Goal: Information Seeking & Learning: Learn about a topic

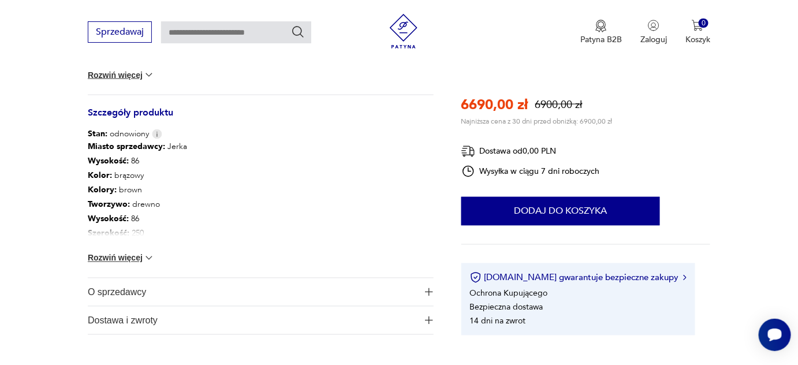
scroll to position [590, 0]
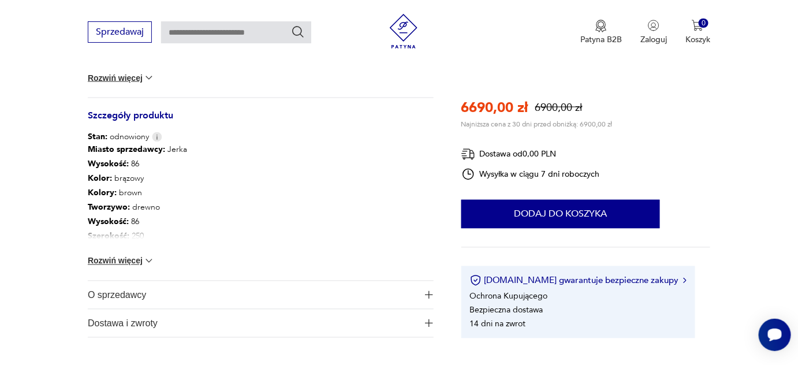
click at [140, 257] on button "Rozwiń więcej" at bounding box center [121, 261] width 67 height 12
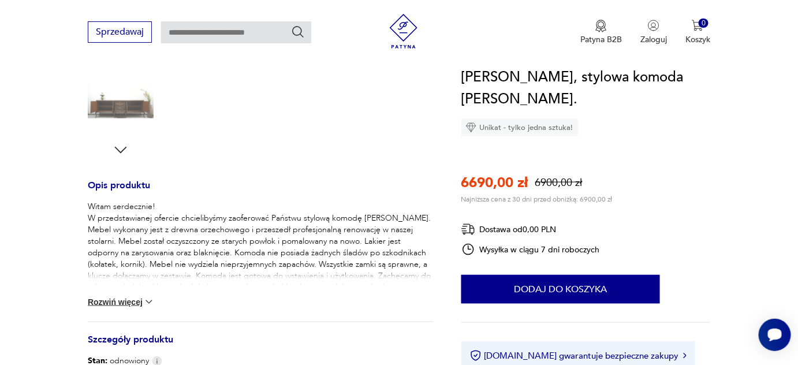
scroll to position [355, 0]
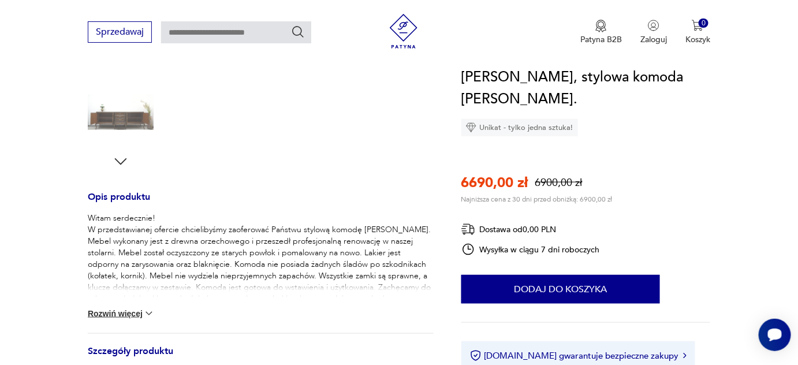
click at [130, 312] on button "Rozwiń więcej" at bounding box center [121, 314] width 67 height 12
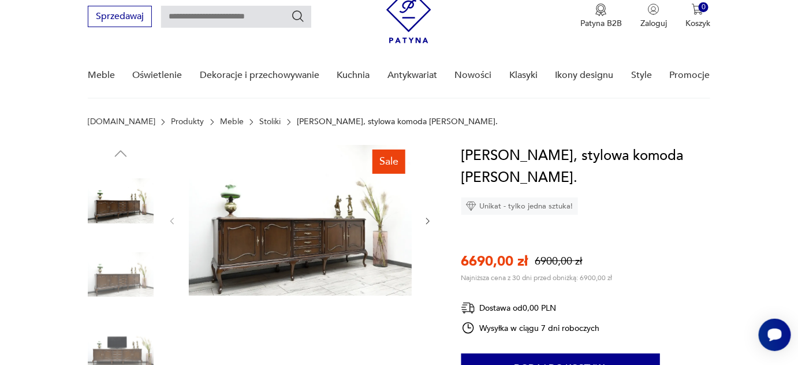
scroll to position [31, 0]
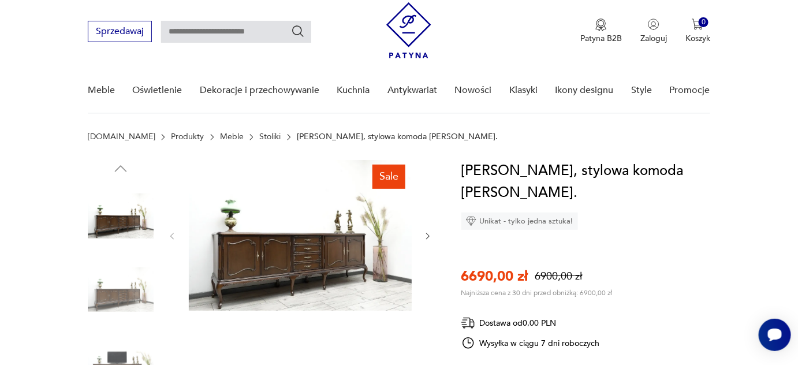
click at [292, 256] on img at bounding box center [300, 235] width 223 height 151
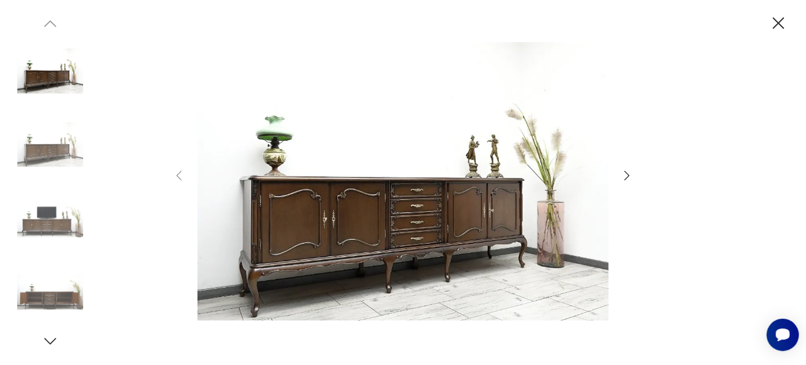
click at [382, 223] on img at bounding box center [402, 181] width 411 height 292
click at [777, 21] on icon "button" at bounding box center [779, 23] width 12 height 12
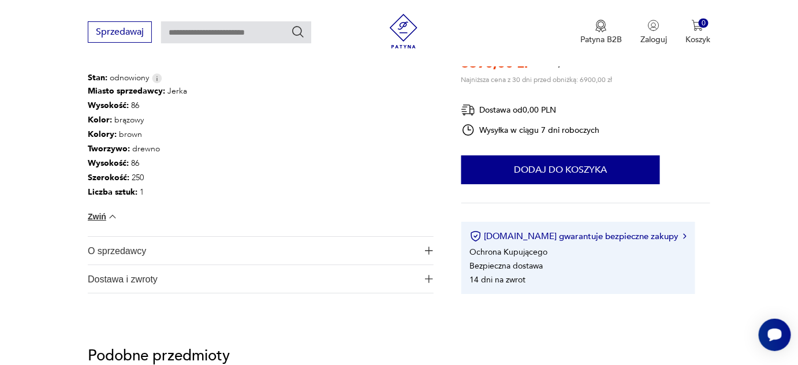
scroll to position [1245, 0]
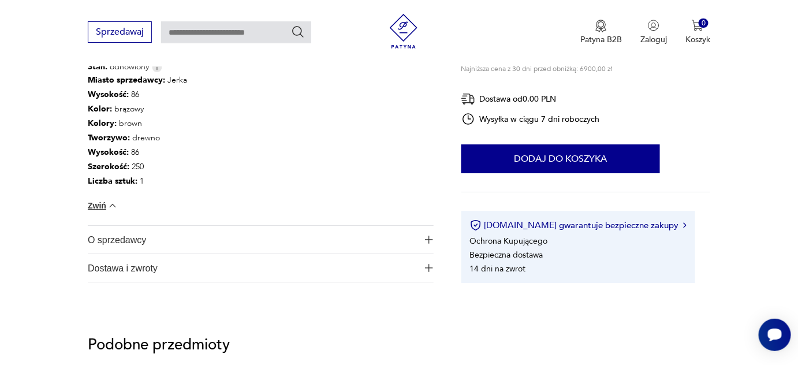
click at [425, 239] on img "button" at bounding box center [429, 239] width 8 height 8
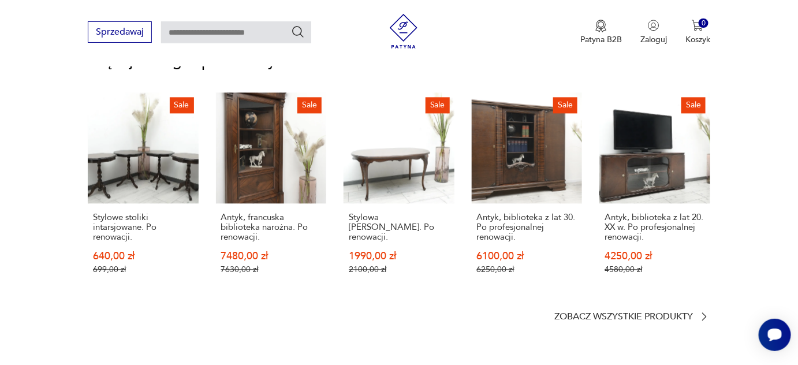
scroll to position [2265, 0]
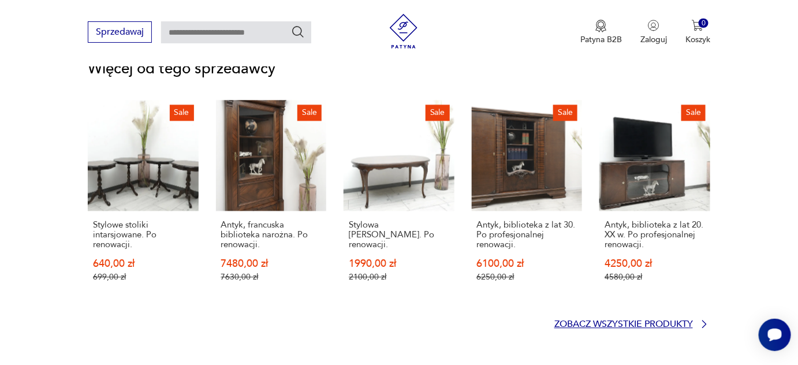
click at [703, 318] on icon at bounding box center [704, 324] width 12 height 12
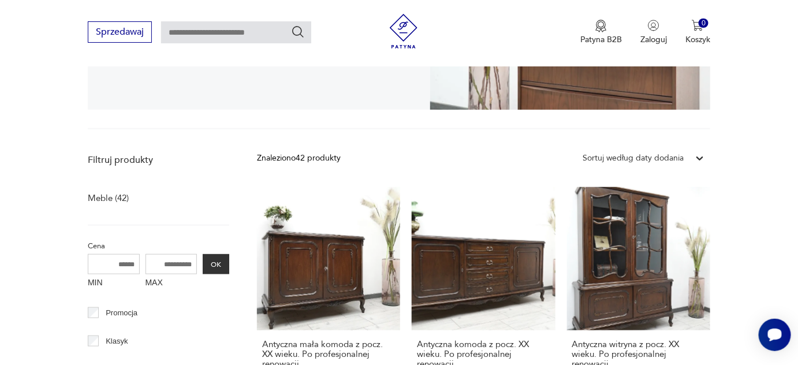
scroll to position [392, 0]
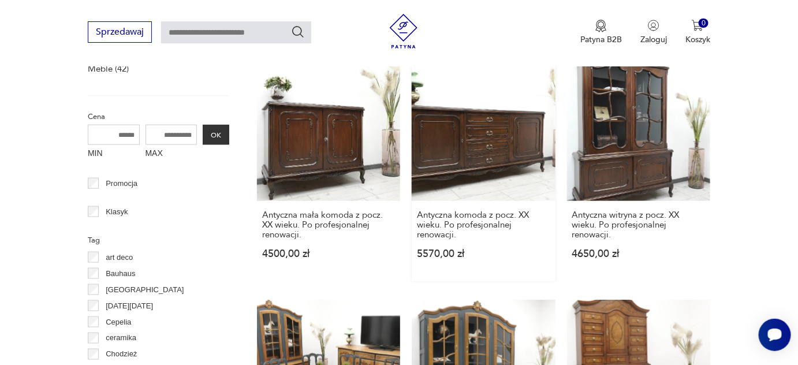
click at [464, 155] on link "Antyczna komoda z pocz. XX wieku. Po profesjonalnej renowacji. 5570,00 zł" at bounding box center [482, 169] width 143 height 223
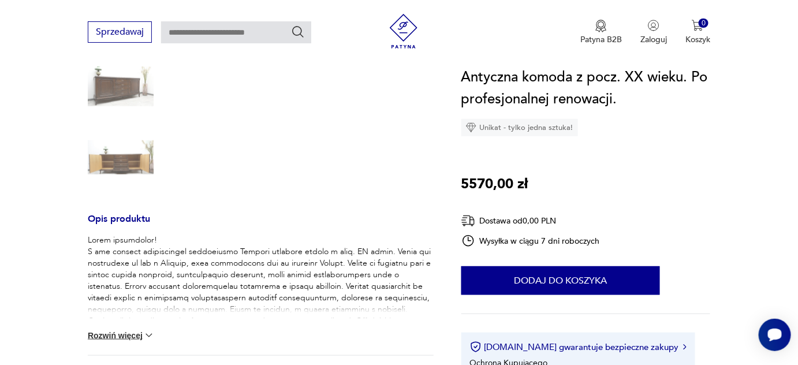
scroll to position [345, 0]
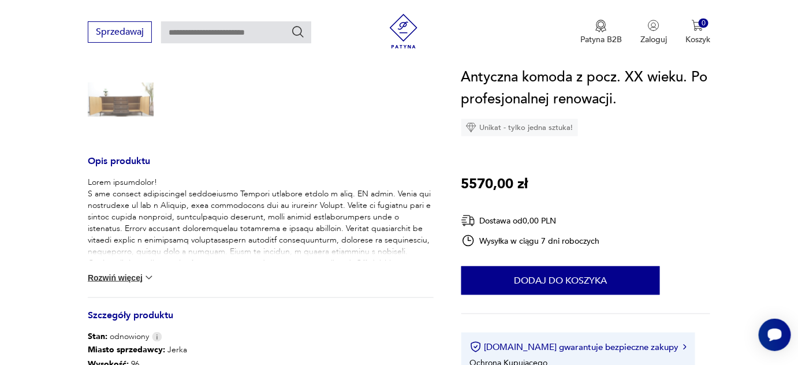
click at [137, 278] on button "Rozwiń więcej" at bounding box center [121, 278] width 67 height 12
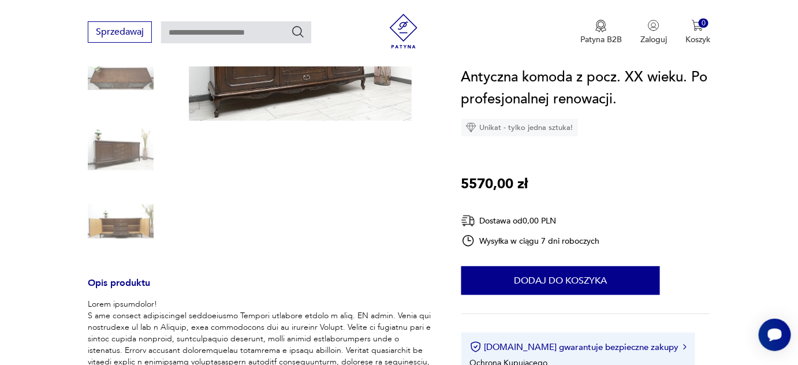
scroll to position [143, 0]
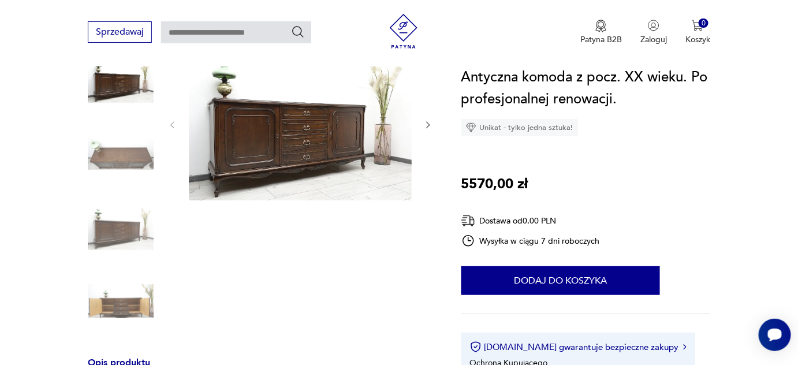
click at [296, 155] on img at bounding box center [300, 123] width 223 height 153
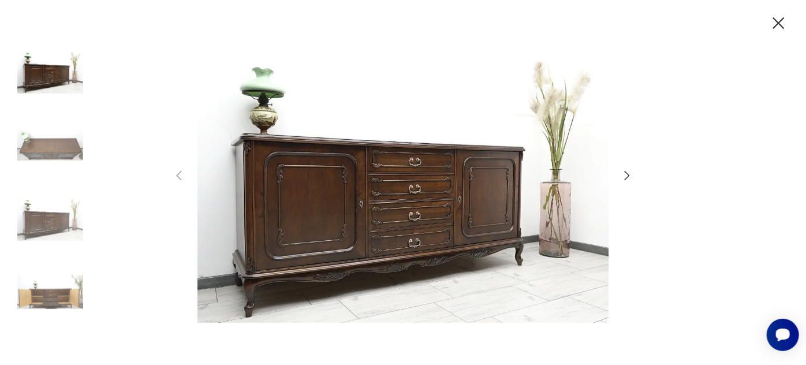
click at [623, 173] on icon "button" at bounding box center [627, 176] width 14 height 14
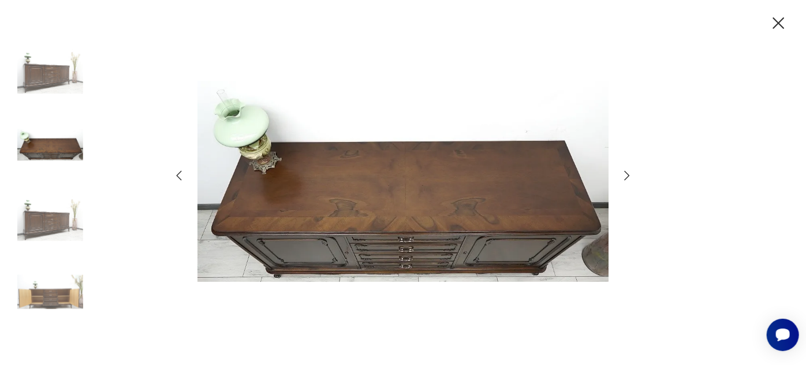
click at [623, 173] on icon "button" at bounding box center [627, 176] width 14 height 14
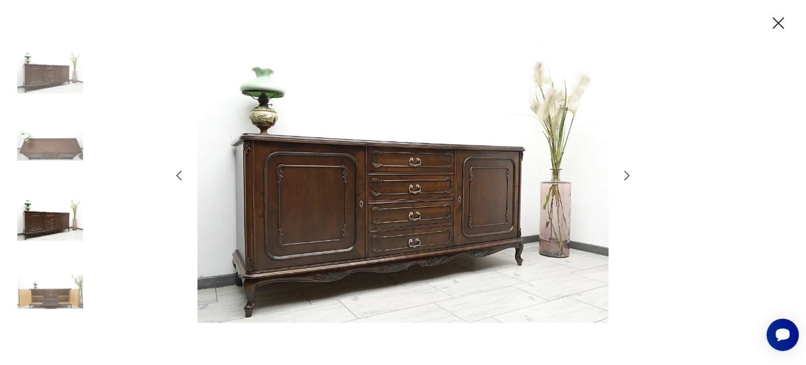
click at [623, 173] on icon "button" at bounding box center [627, 176] width 14 height 14
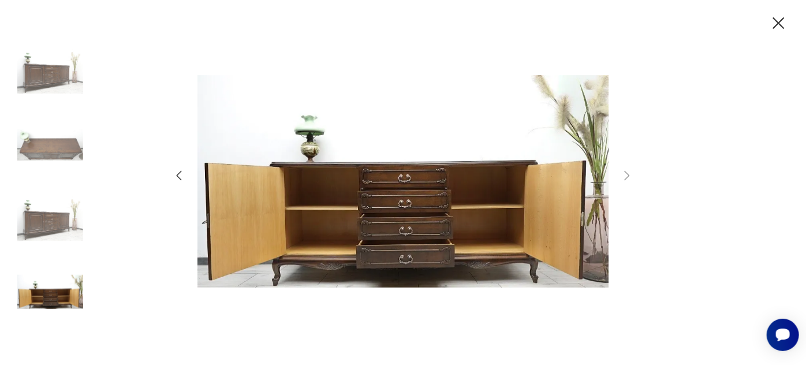
click at [779, 21] on icon "button" at bounding box center [778, 23] width 20 height 20
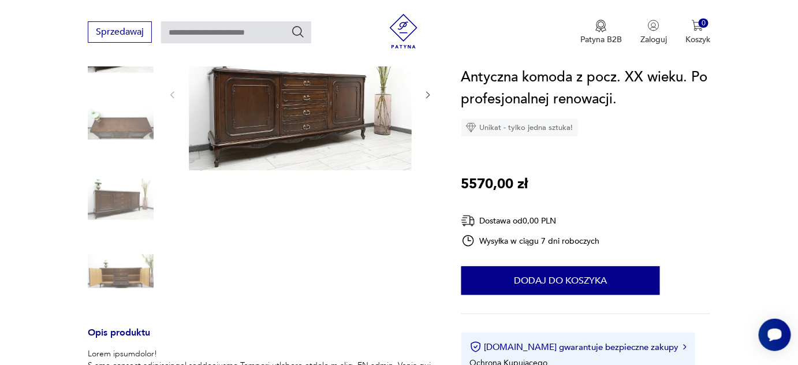
scroll to position [169, 0]
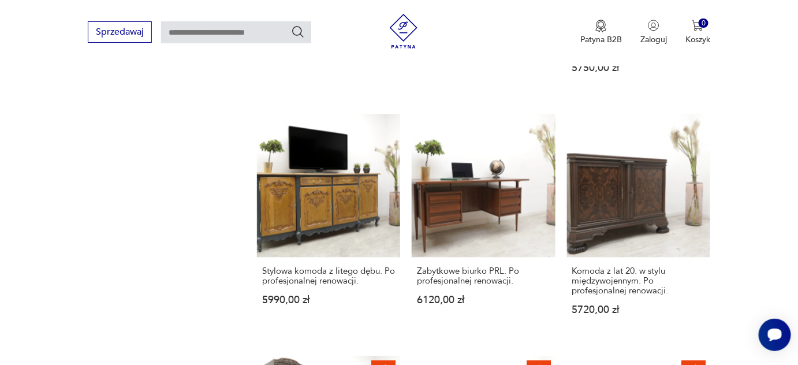
scroll to position [824, 0]
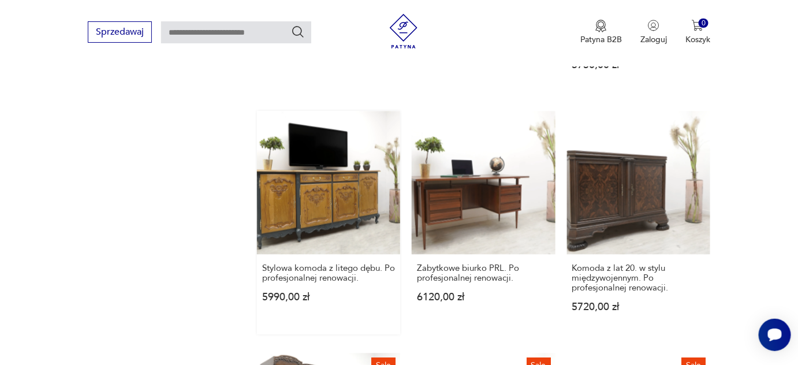
click at [306, 209] on link "Stylowa komoda z litego dębu. Po profesjonalnej renowacji. 5990,00 zł" at bounding box center [328, 222] width 143 height 223
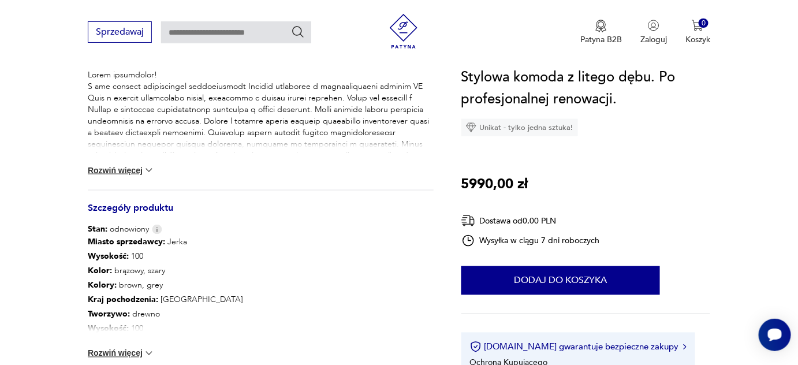
scroll to position [507, 0]
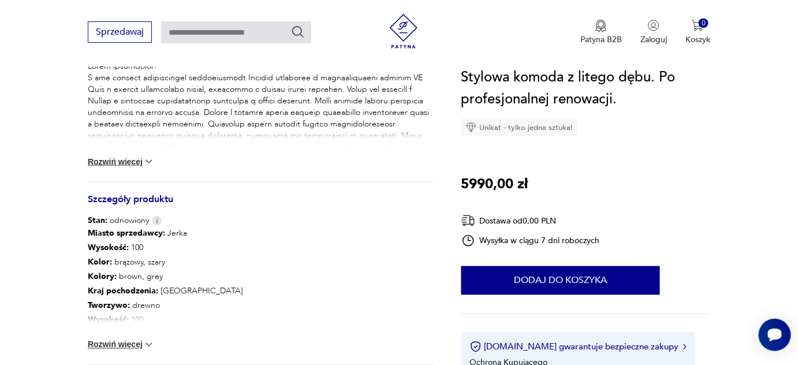
click at [146, 160] on img at bounding box center [149, 162] width 12 height 12
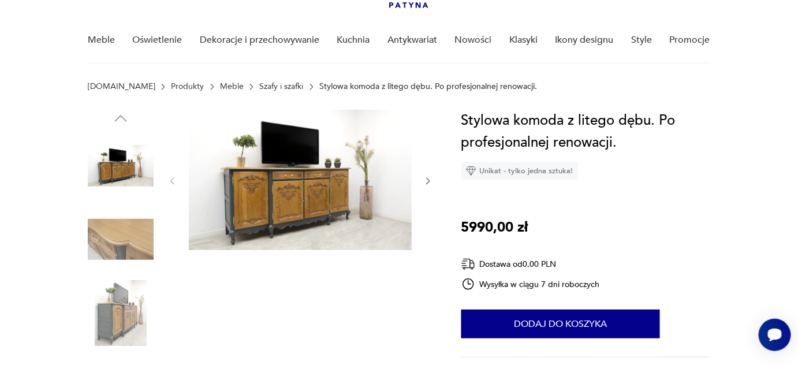
scroll to position [73, 0]
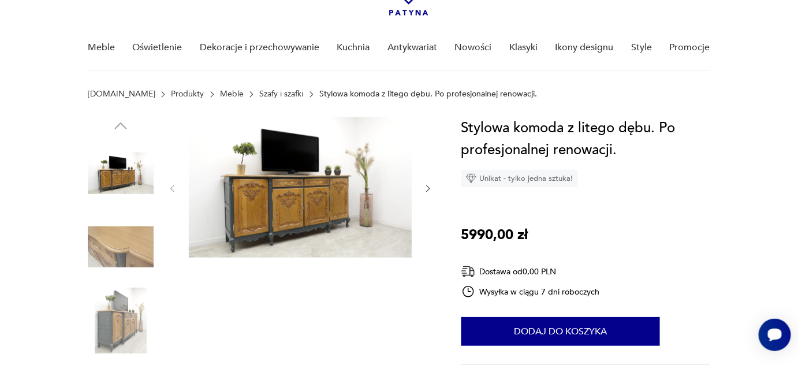
click at [277, 217] on img at bounding box center [300, 187] width 223 height 140
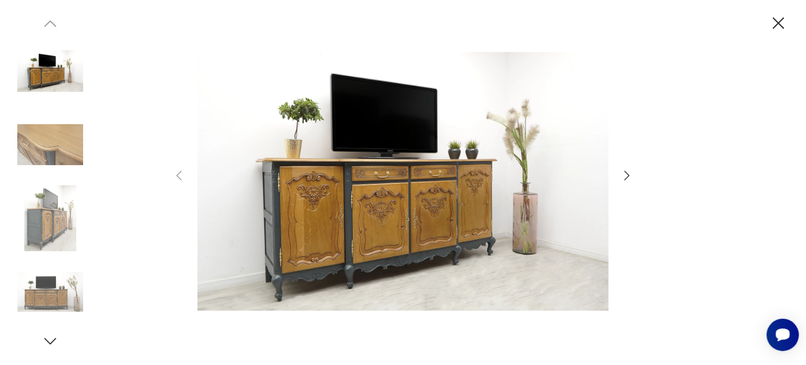
click at [406, 208] on img at bounding box center [402, 181] width 411 height 292
click at [65, 140] on img at bounding box center [50, 145] width 66 height 66
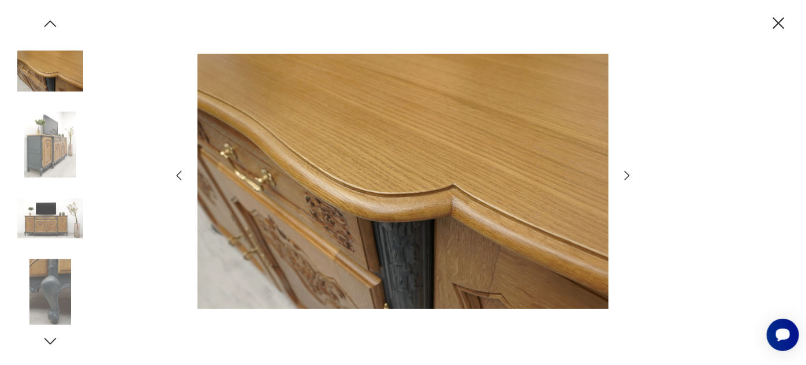
click at [53, 223] on img at bounding box center [50, 218] width 66 height 66
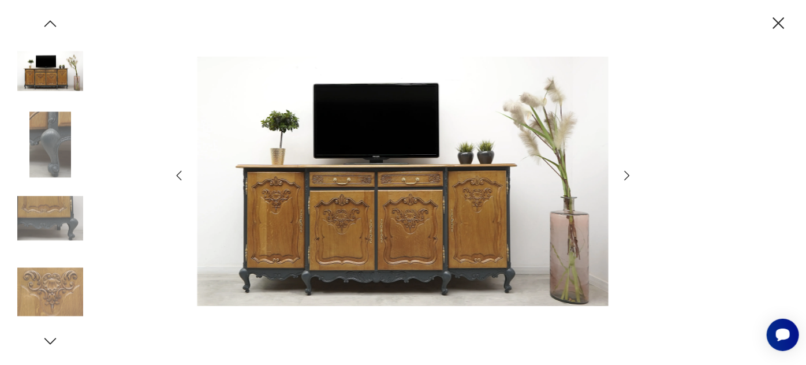
click at [54, 290] on img at bounding box center [50, 292] width 66 height 66
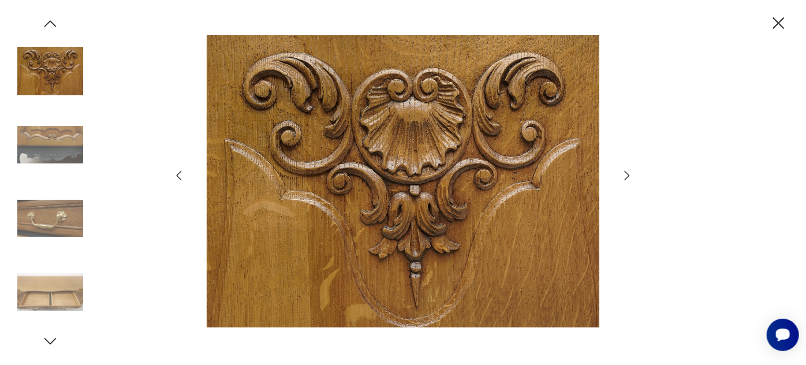
click at [52, 294] on img at bounding box center [50, 292] width 66 height 66
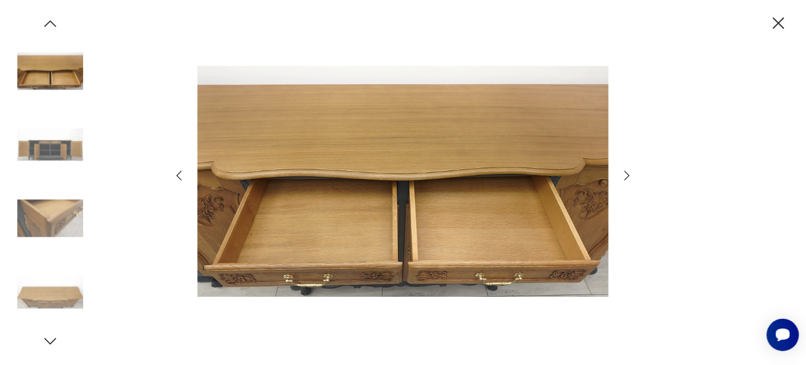
click at [50, 341] on icon "button" at bounding box center [50, 340] width 17 height 17
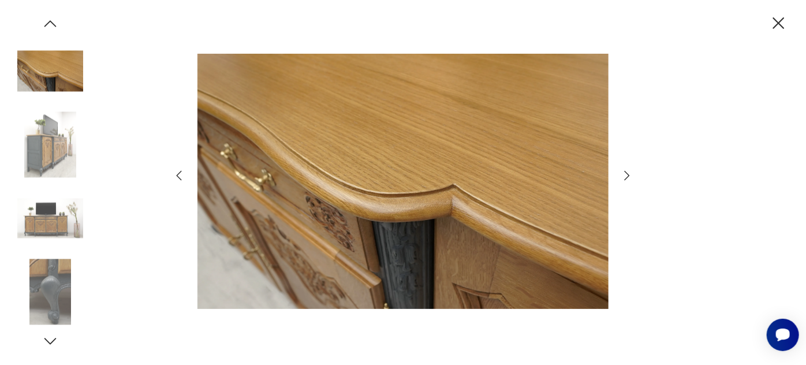
click at [50, 144] on img at bounding box center [50, 145] width 66 height 66
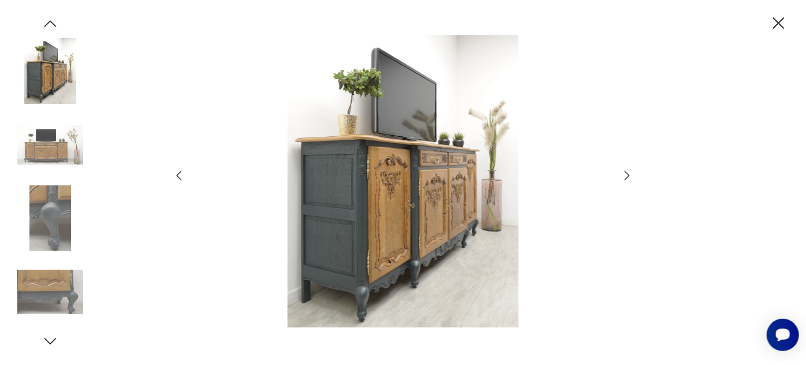
click at [57, 227] on img at bounding box center [50, 218] width 66 height 66
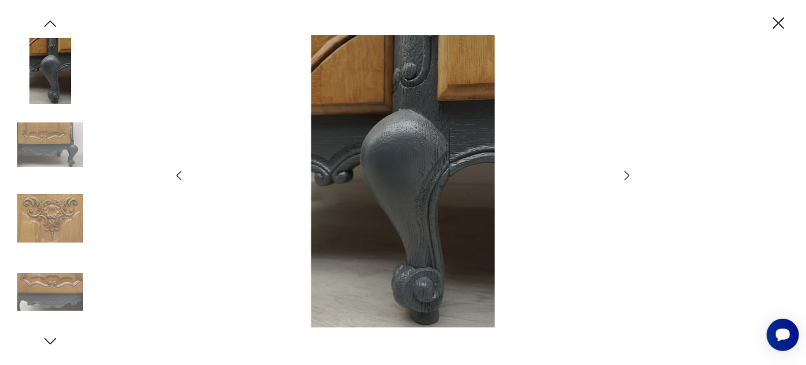
click at [54, 287] on img at bounding box center [50, 292] width 66 height 66
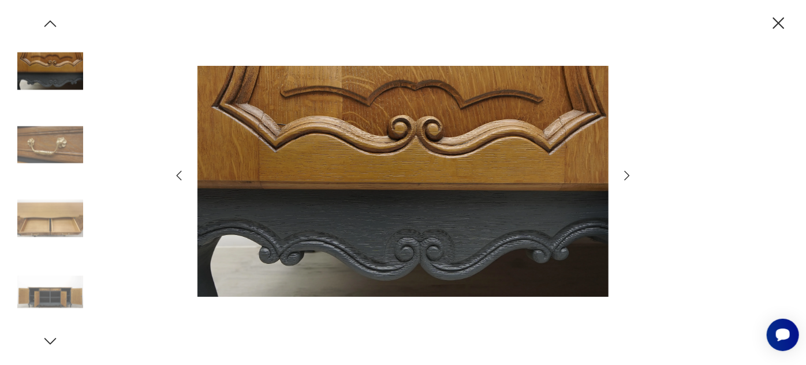
click at [54, 287] on img at bounding box center [50, 292] width 66 height 66
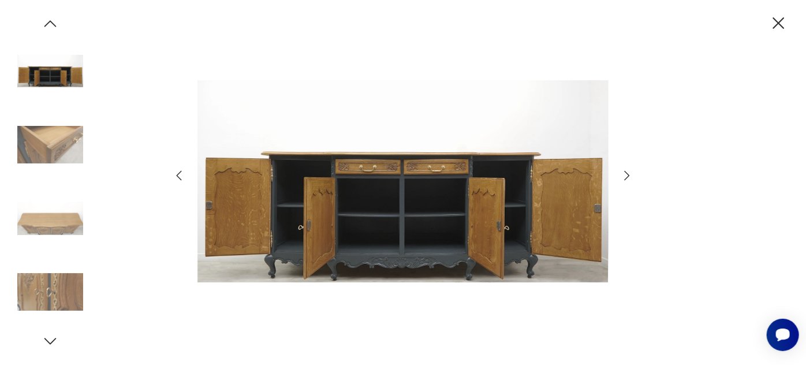
click at [51, 145] on img at bounding box center [50, 145] width 66 height 66
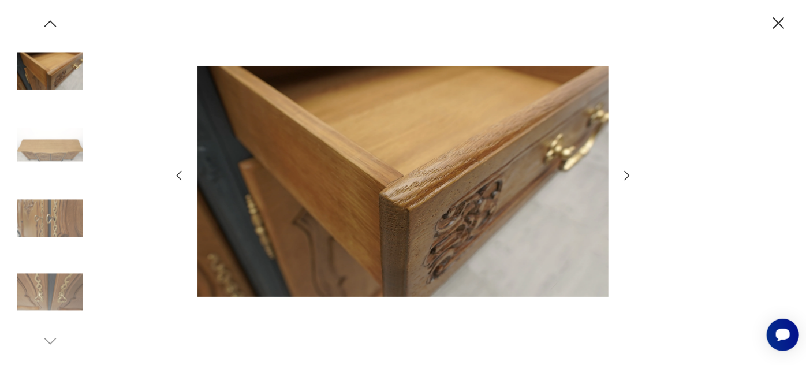
click at [52, 214] on img at bounding box center [50, 218] width 66 height 66
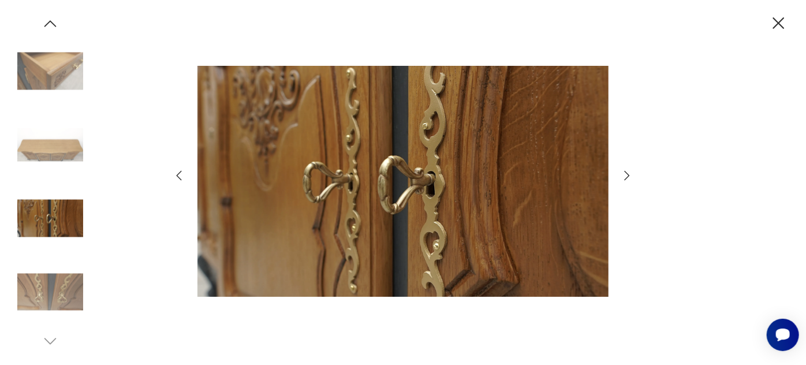
click at [56, 290] on img at bounding box center [50, 292] width 66 height 66
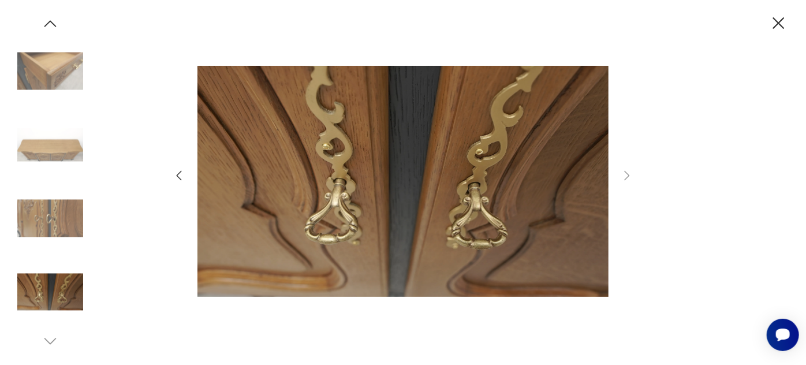
click at [56, 290] on img at bounding box center [50, 292] width 66 height 66
click at [780, 17] on icon "button" at bounding box center [778, 23] width 20 height 20
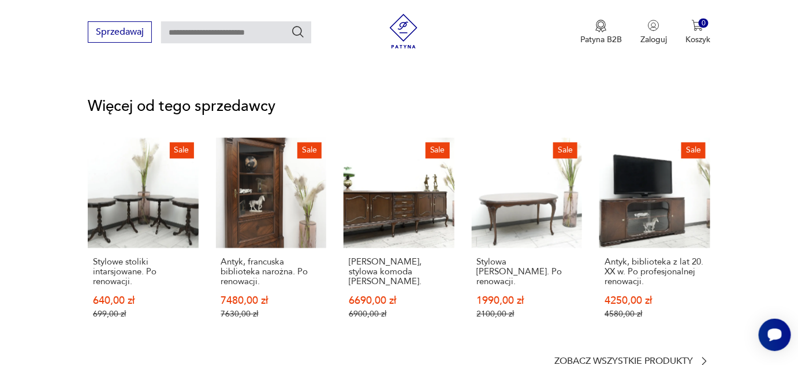
scroll to position [2222, 0]
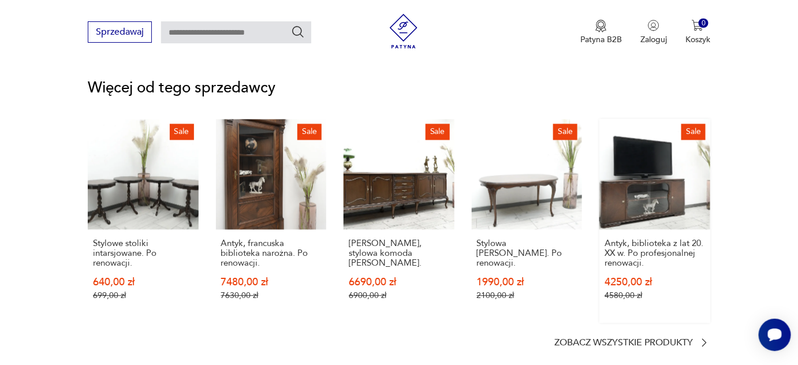
click at [643, 178] on link "Sale Antyk, biblioteka z lat 20. XX w. Po profesjonalnej renowacji. 4250,00 zł …" at bounding box center [654, 221] width 111 height 204
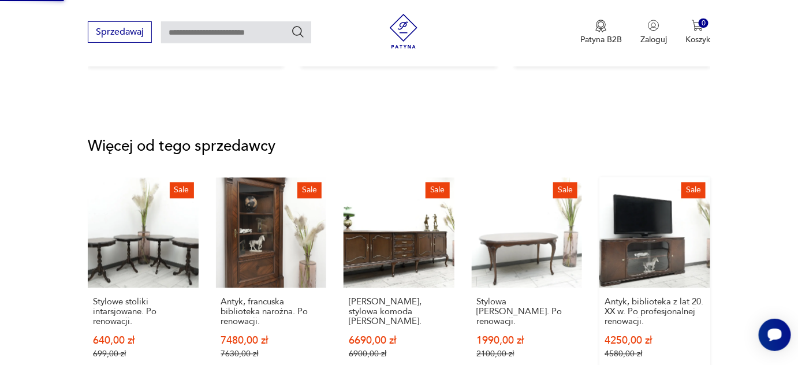
scroll to position [1824, 0]
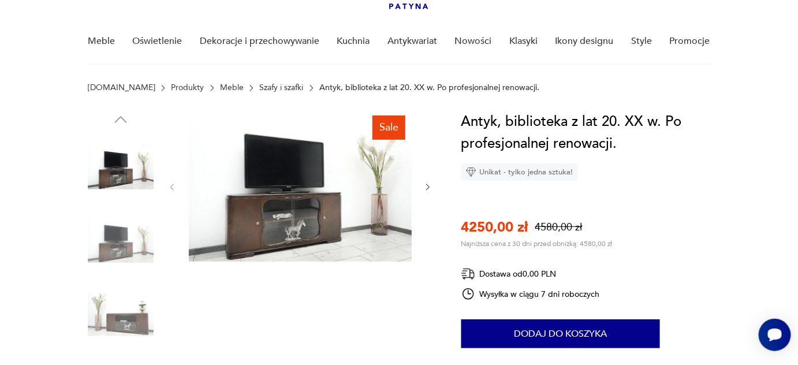
scroll to position [100, 0]
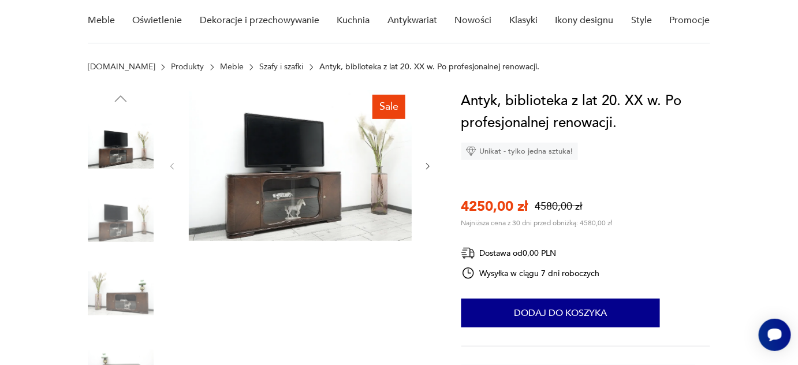
click at [257, 194] on img at bounding box center [300, 165] width 223 height 151
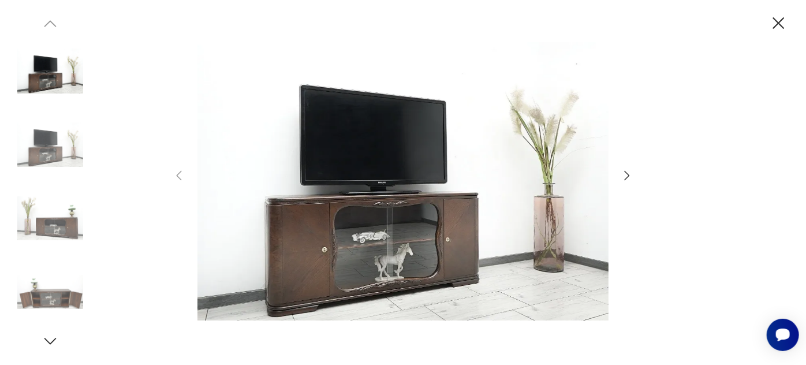
click at [627, 177] on icon "button" at bounding box center [626, 175] width 5 height 9
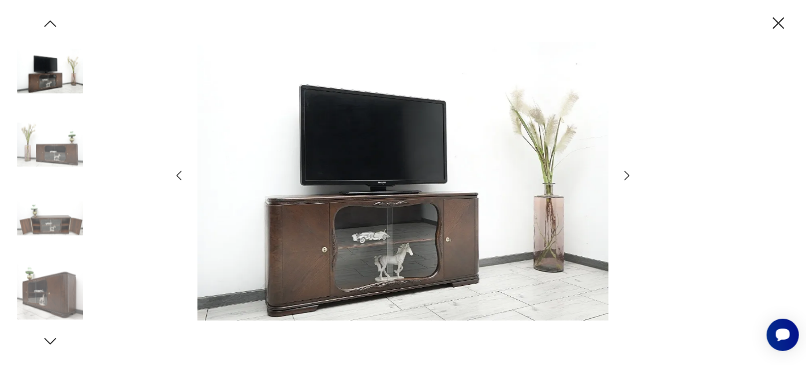
click at [627, 177] on icon "button" at bounding box center [626, 175] width 5 height 9
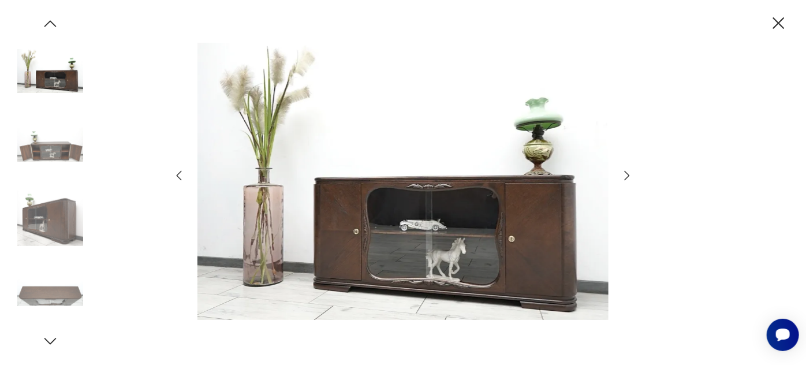
click at [627, 177] on icon "button" at bounding box center [626, 175] width 5 height 9
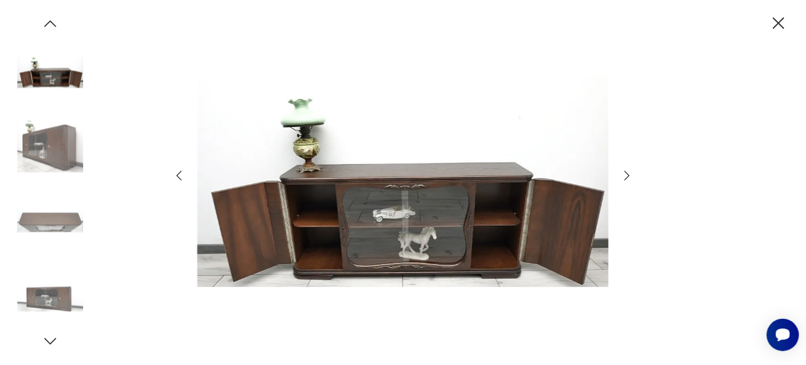
click at [627, 177] on icon "button" at bounding box center [626, 175] width 5 height 9
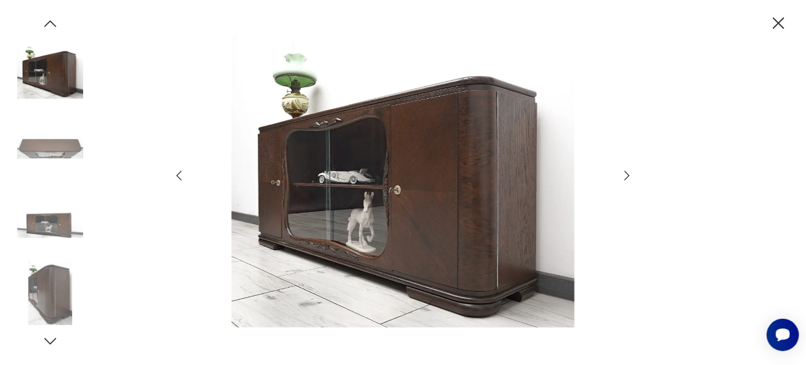
click at [624, 173] on icon "button" at bounding box center [627, 176] width 14 height 14
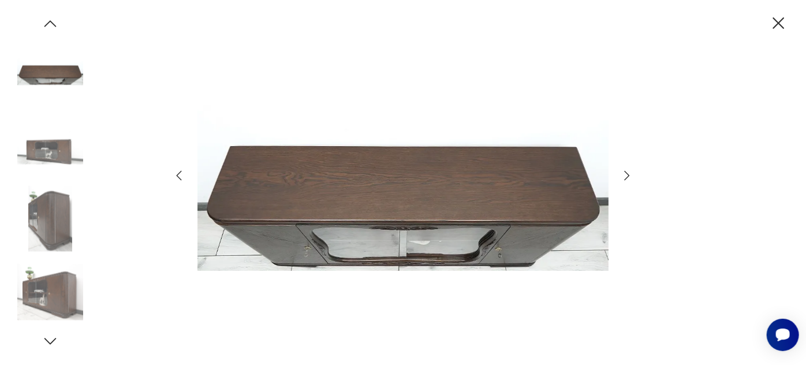
click at [624, 173] on icon "button" at bounding box center [627, 176] width 14 height 14
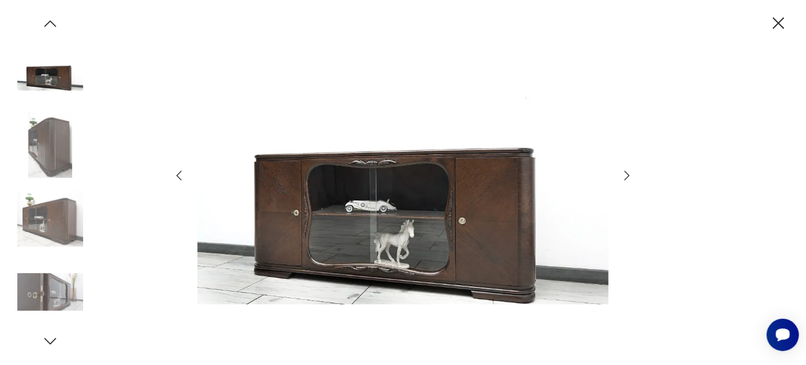
click at [624, 173] on icon "button" at bounding box center [627, 176] width 14 height 14
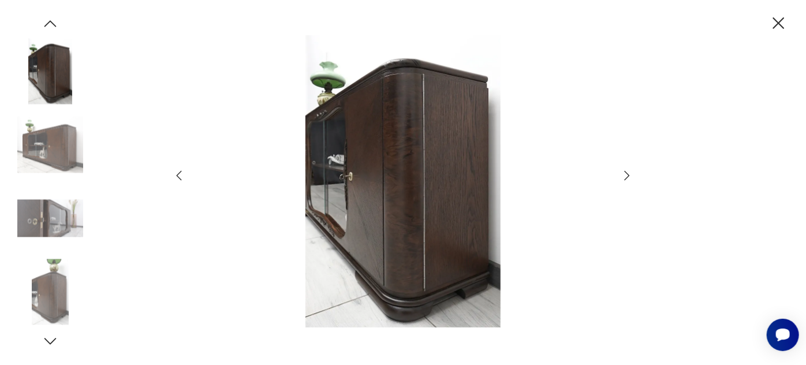
click at [624, 173] on icon "button" at bounding box center [627, 176] width 14 height 14
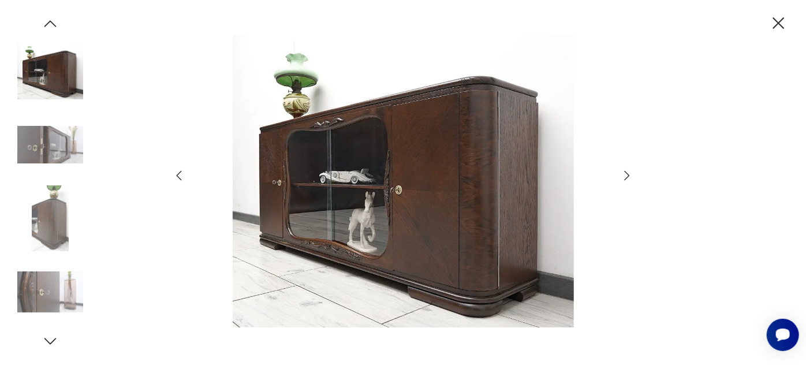
click at [624, 173] on icon "button" at bounding box center [627, 176] width 14 height 14
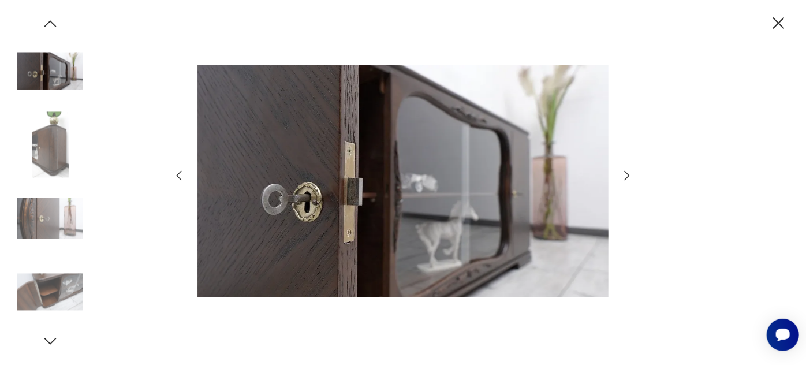
click at [624, 173] on icon "button" at bounding box center [627, 176] width 14 height 14
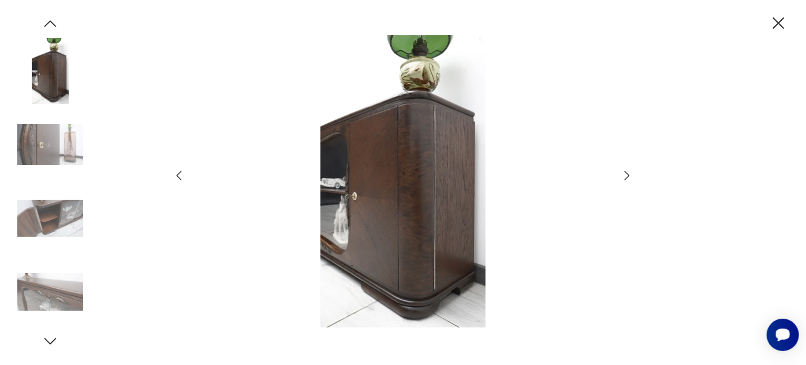
click at [624, 173] on icon "button" at bounding box center [627, 176] width 14 height 14
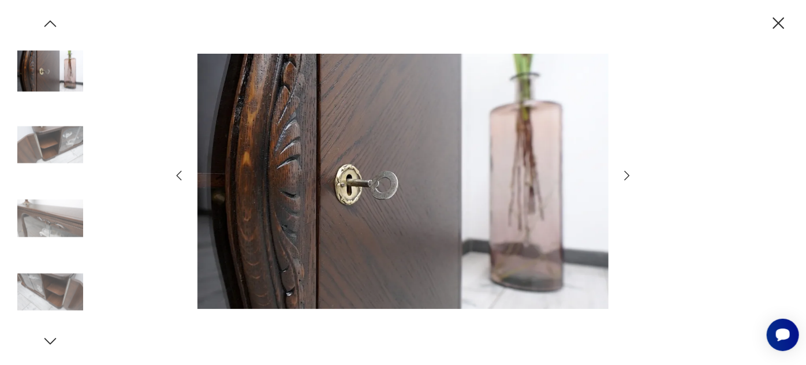
click at [624, 173] on icon "button" at bounding box center [627, 176] width 14 height 14
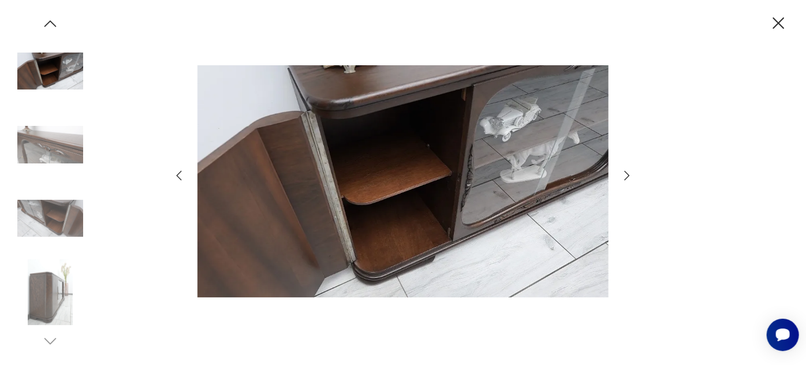
click at [779, 21] on icon "button" at bounding box center [779, 23] width 12 height 12
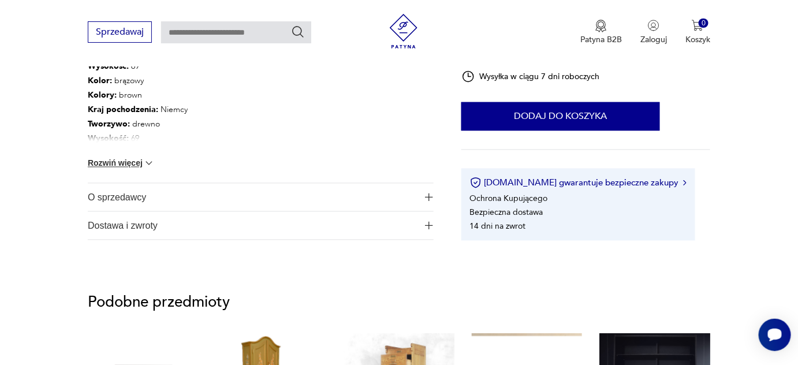
scroll to position [638, 0]
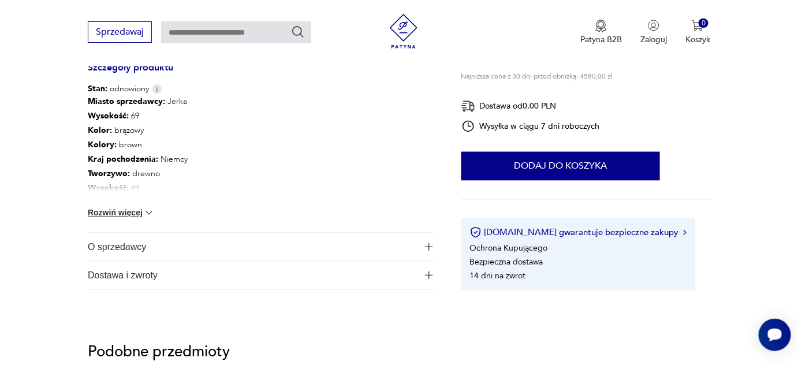
click at [428, 275] on img "button" at bounding box center [429, 275] width 8 height 8
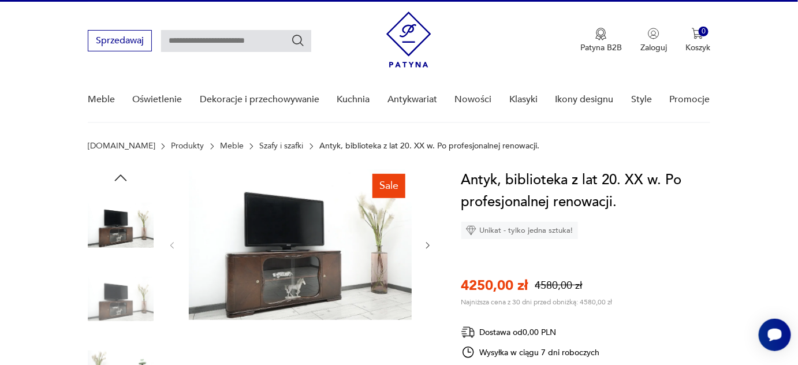
scroll to position [0, 0]
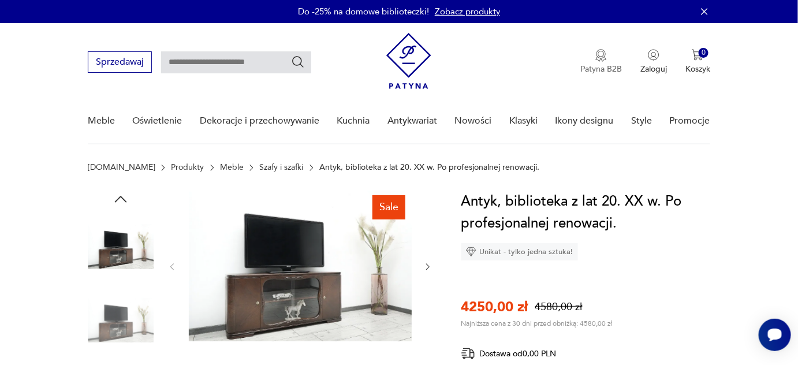
click at [601, 61] on button "Patyna B2B" at bounding box center [601, 61] width 42 height 25
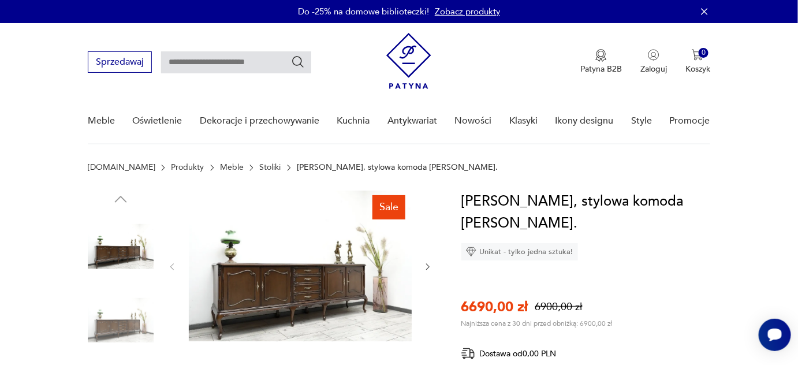
click at [320, 285] on img at bounding box center [300, 265] width 223 height 151
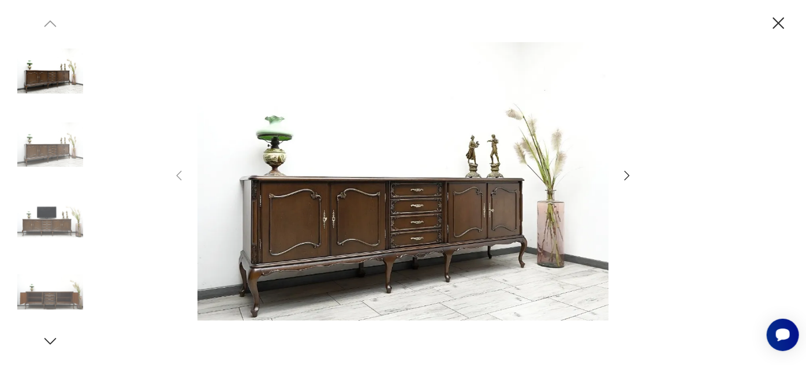
click at [777, 24] on icon "button" at bounding box center [779, 23] width 12 height 12
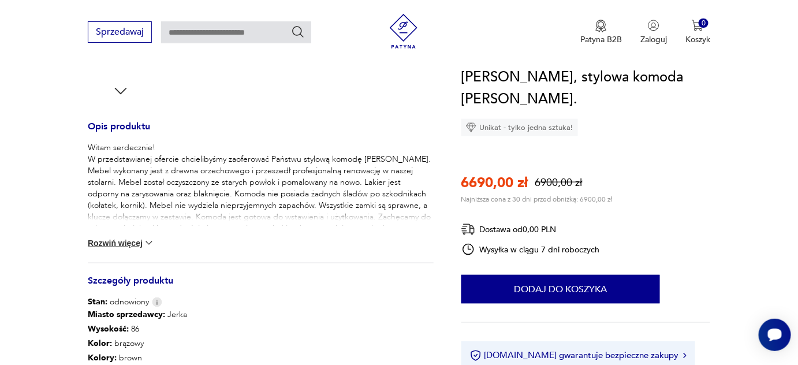
scroll to position [440, 0]
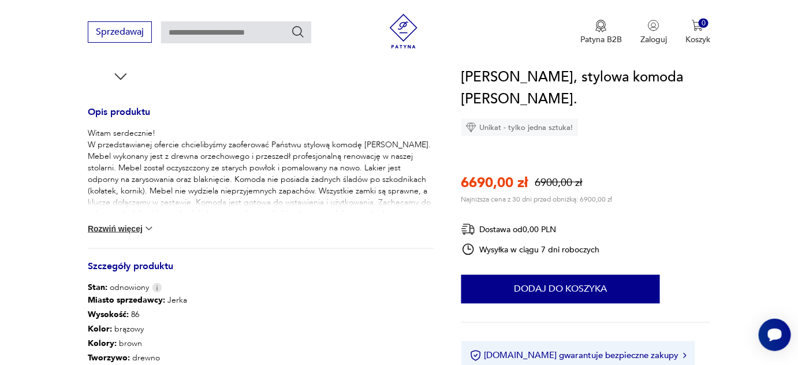
click at [140, 228] on button "Rozwiń więcej" at bounding box center [121, 229] width 67 height 12
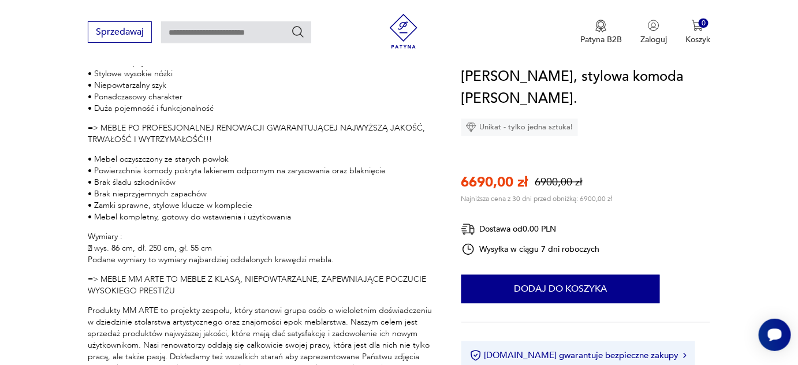
scroll to position [653, 0]
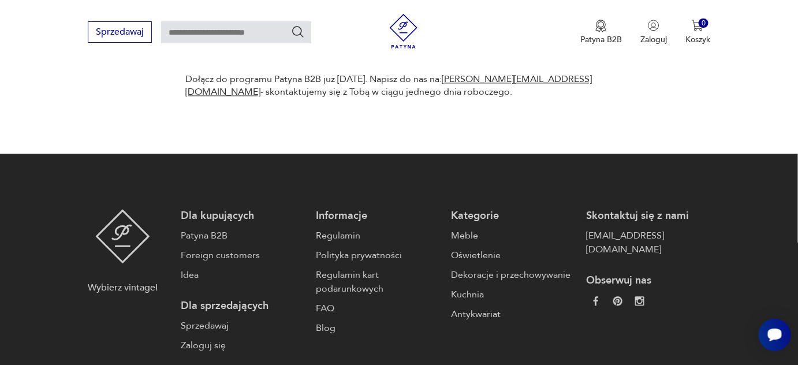
scroll to position [783, 0]
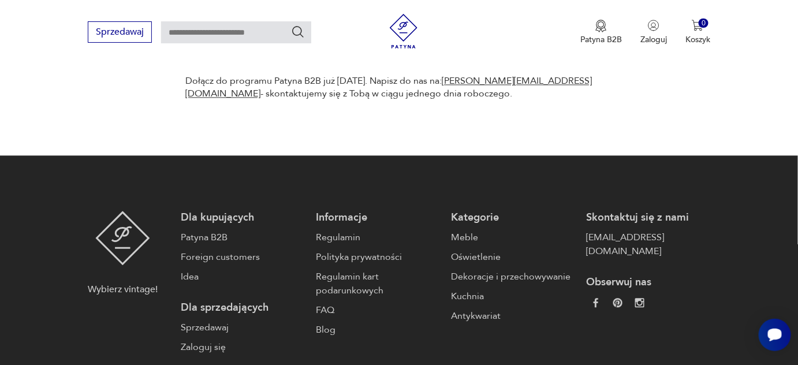
click at [339, 219] on p "Informacje" at bounding box center [378, 218] width 124 height 14
click at [340, 237] on link "Regulamin" at bounding box center [378, 237] width 124 height 14
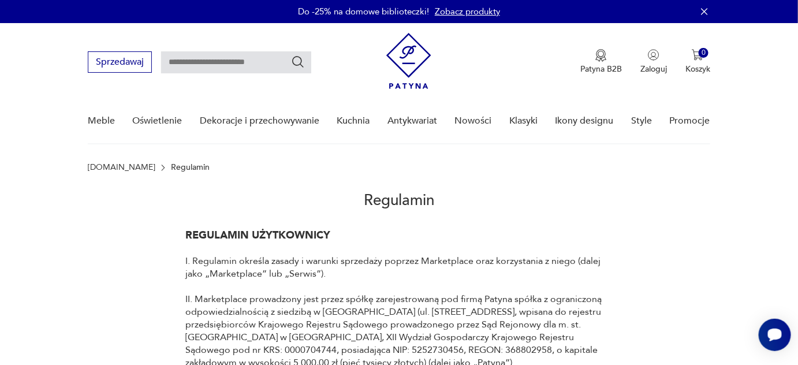
click at [340, 237] on h1 "REGULAMIN UŻYTKOWNICY" at bounding box center [398, 235] width 427 height 13
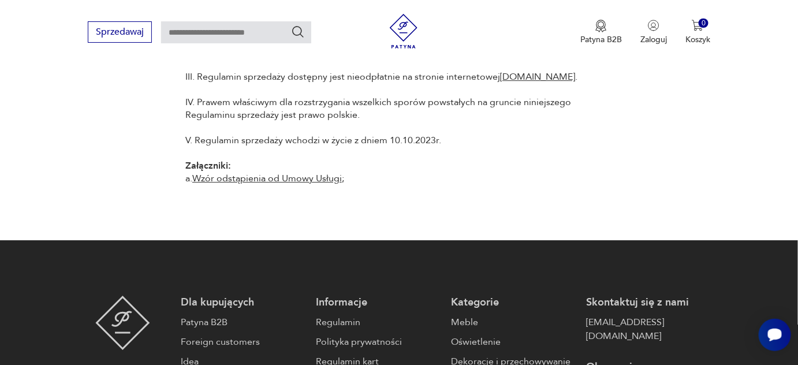
scroll to position [6125, 0]
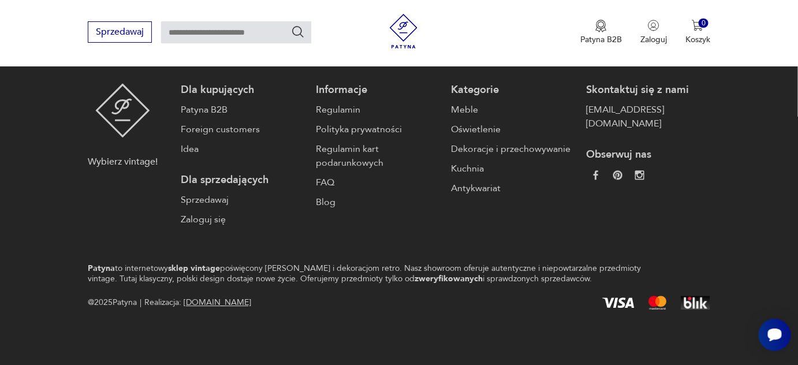
scroll to position [910, 0]
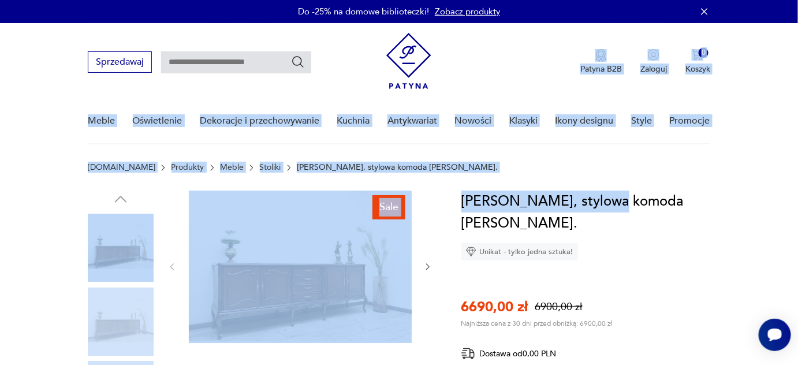
drag, startPoint x: 613, startPoint y: 203, endPoint x: 629, endPoint y: 72, distance: 132.0
click at [752, 117] on nav "Sprzedawaj Patyna B2B Zaloguj 0 Koszyk Twój koszyk ( 0 ) Brak produktów w koszy…" at bounding box center [399, 83] width 798 height 121
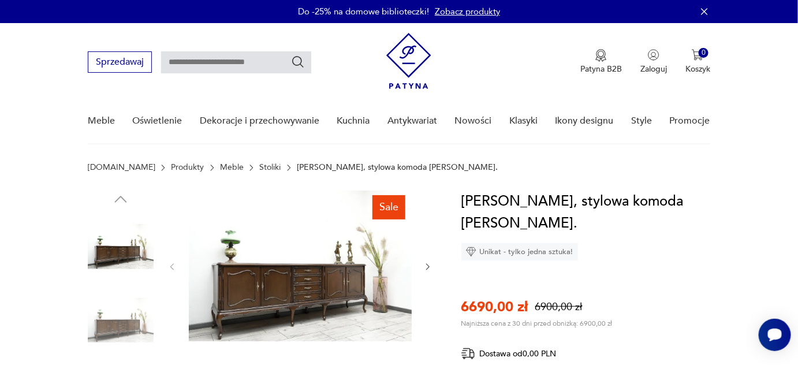
click at [283, 278] on img at bounding box center [300, 265] width 223 height 151
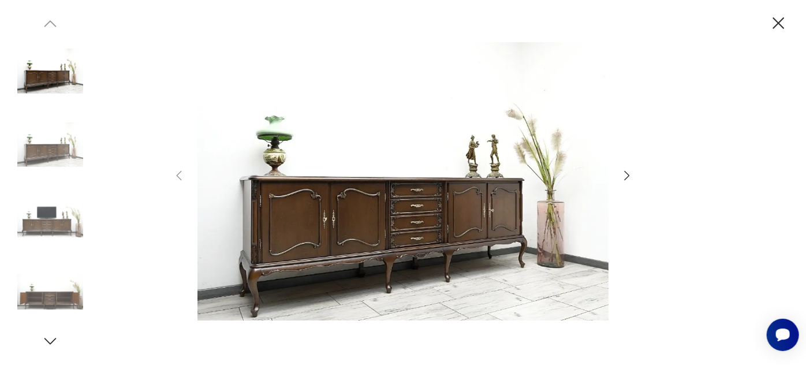
click at [629, 175] on icon "button" at bounding box center [627, 176] width 14 height 14
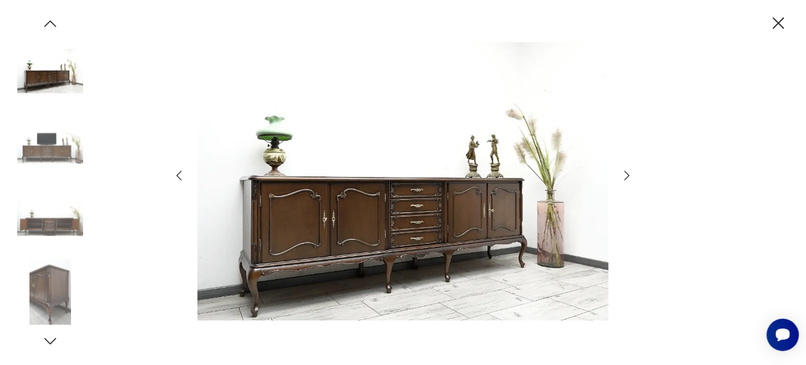
click at [629, 175] on icon "button" at bounding box center [627, 176] width 14 height 14
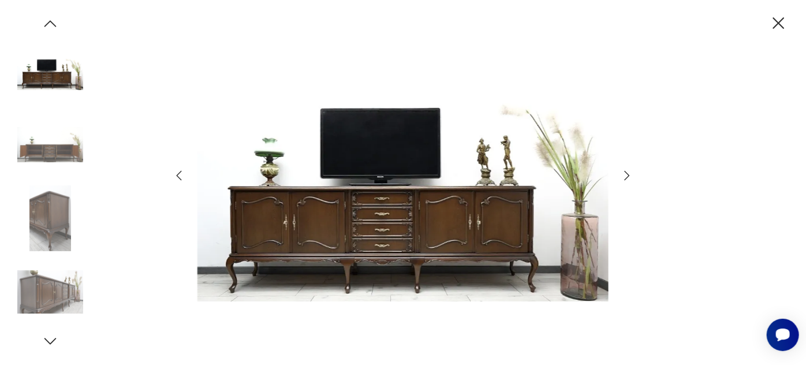
click at [629, 175] on icon "button" at bounding box center [627, 176] width 14 height 14
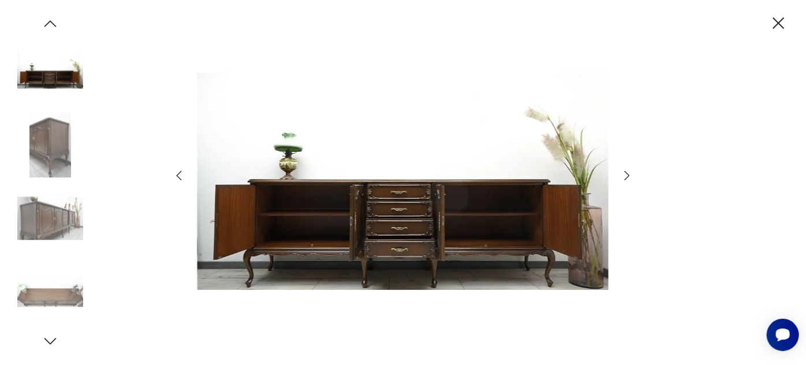
click at [776, 16] on icon "button" at bounding box center [778, 23] width 20 height 20
